Goal: Task Accomplishment & Management: Manage account settings

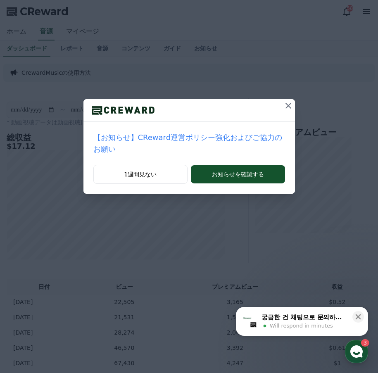
click at [286, 104] on icon at bounding box center [289, 106] width 6 height 6
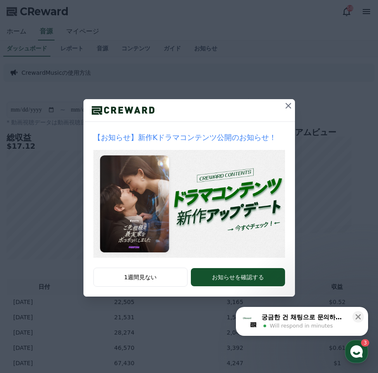
click at [288, 106] on icon at bounding box center [289, 106] width 6 height 6
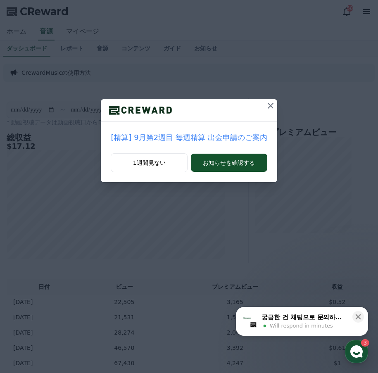
click at [269, 103] on icon at bounding box center [271, 106] width 10 height 10
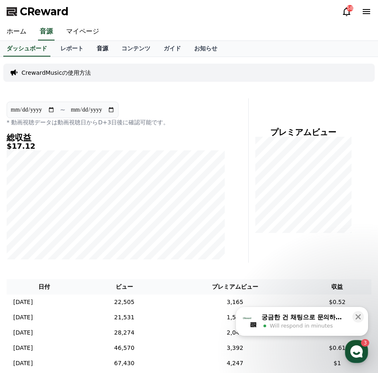
click at [94, 48] on link "音源" at bounding box center [102, 49] width 25 height 16
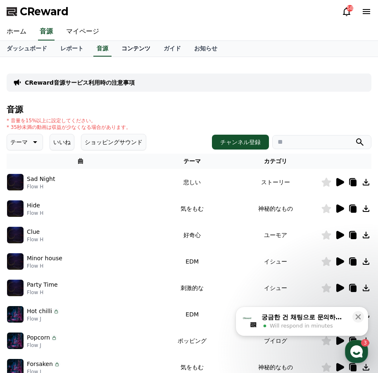
click at [119, 49] on link "コンテンツ" at bounding box center [136, 49] width 42 height 16
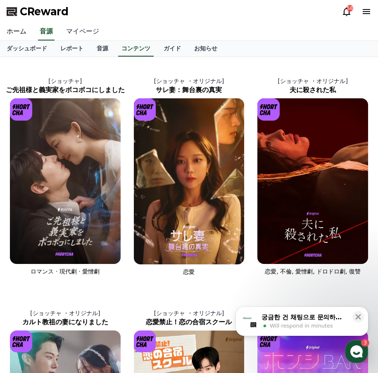
click at [83, 32] on link "マイページ" at bounding box center [83, 31] width 46 height 17
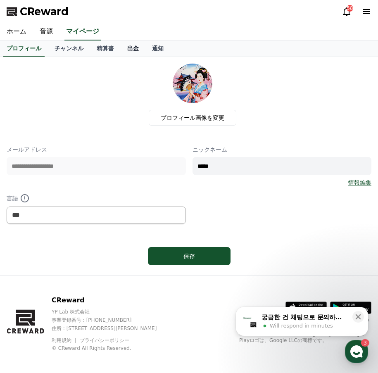
click at [121, 47] on link "出金" at bounding box center [133, 49] width 25 height 16
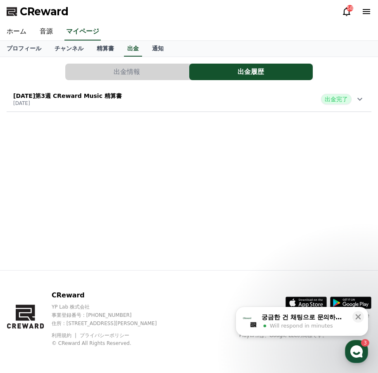
click at [161, 68] on button "出金情報" at bounding box center [127, 72] width 124 height 17
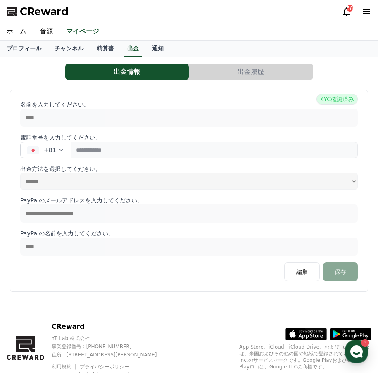
click at [212, 69] on button "出金履歴" at bounding box center [251, 72] width 124 height 17
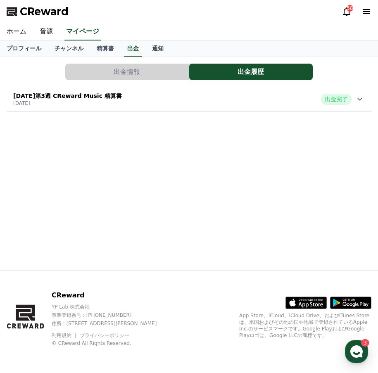
click at [166, 67] on button "出金情報" at bounding box center [127, 72] width 124 height 17
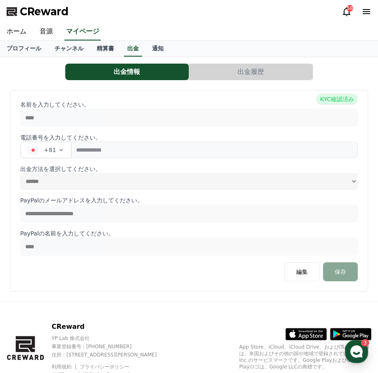
click at [218, 68] on button "出金履歴" at bounding box center [251, 72] width 124 height 17
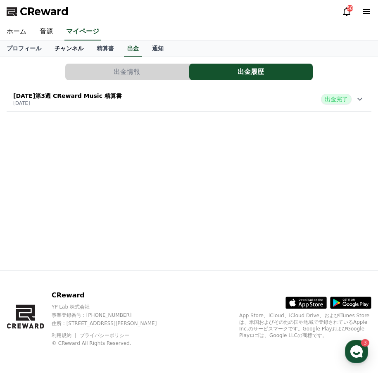
click at [64, 48] on link "チャンネル" at bounding box center [69, 49] width 42 height 16
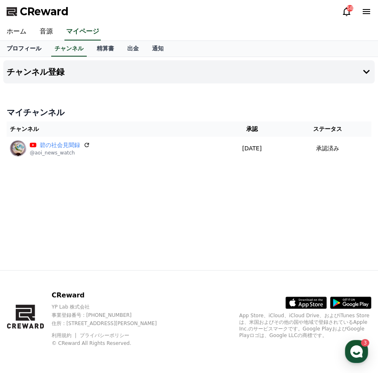
click at [16, 51] on link "プロフィール" at bounding box center [24, 49] width 48 height 16
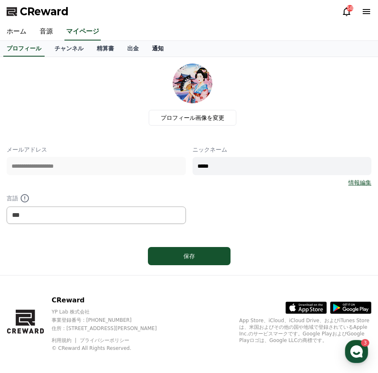
click at [145, 52] on link "通知" at bounding box center [157, 49] width 25 height 16
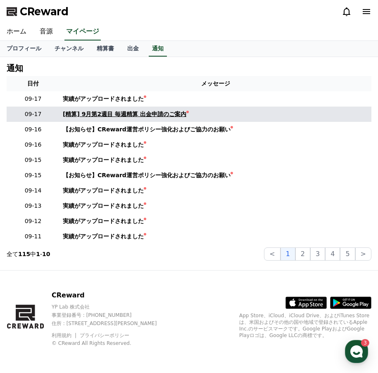
click at [130, 117] on div "[精算] 9月第2週目 毎週精算 出金申請のご案内" at bounding box center [125, 114] width 124 height 9
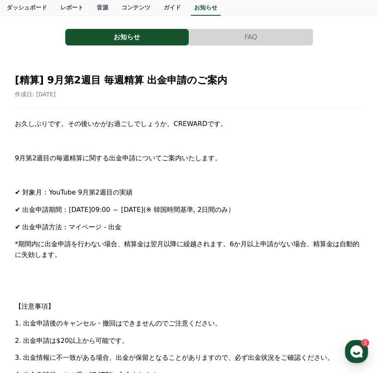
scroll to position [83, 0]
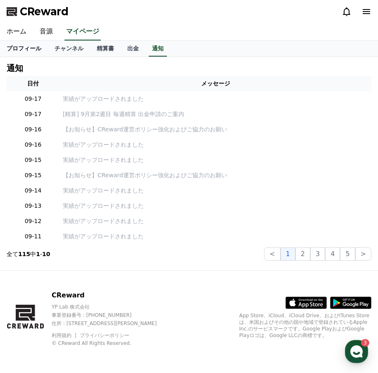
click at [26, 48] on link "プロフィール" at bounding box center [24, 49] width 48 height 16
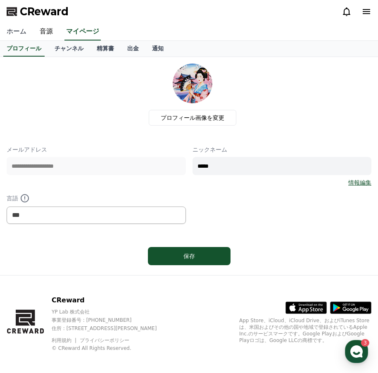
click at [15, 30] on link "ホーム" at bounding box center [16, 31] width 33 height 17
click at [36, 28] on link "音源" at bounding box center [46, 31] width 26 height 17
